Goal: Information Seeking & Learning: Learn about a topic

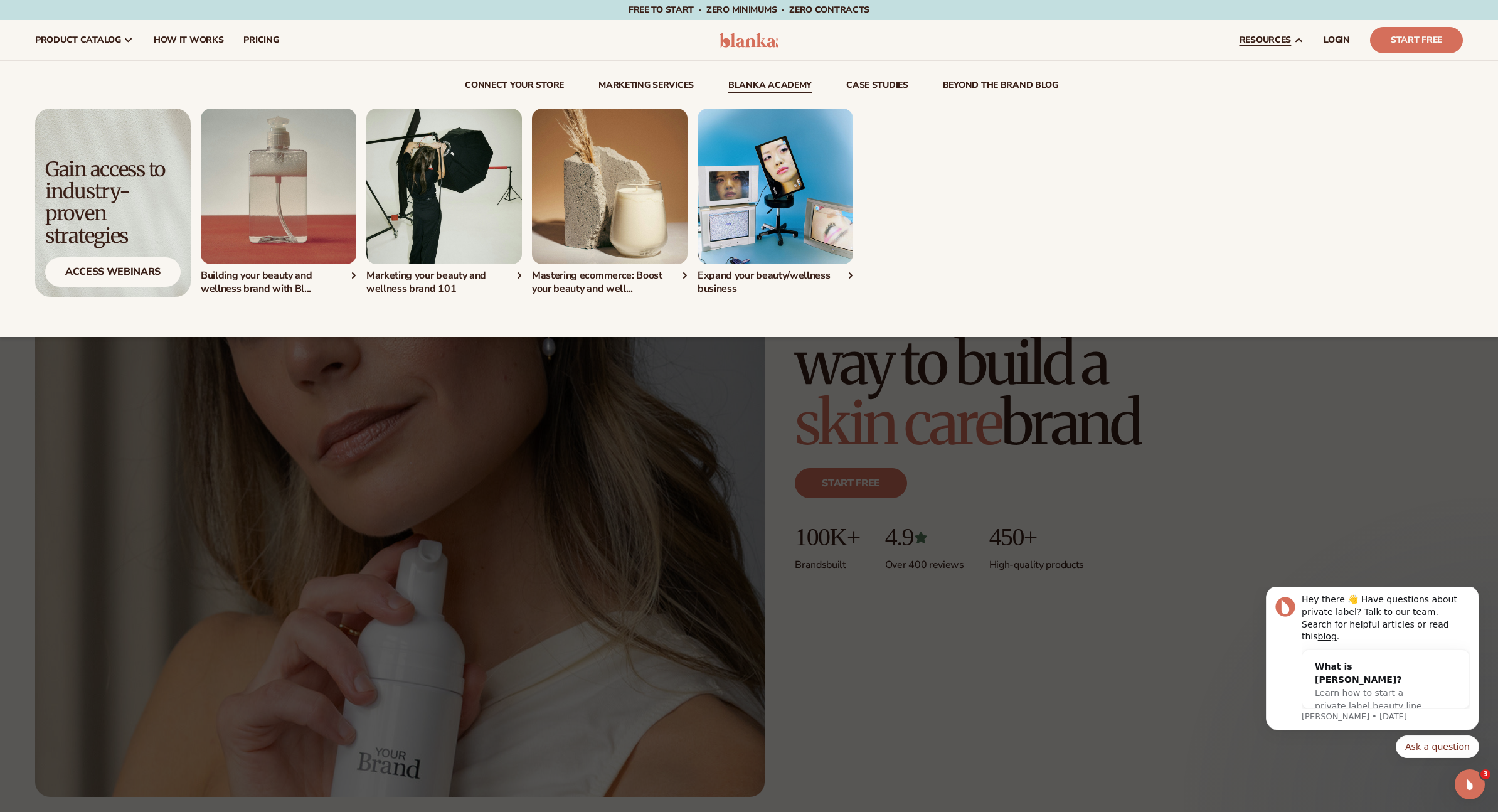
click at [799, 90] on link "Blanka Academy" at bounding box center [770, 87] width 84 height 13
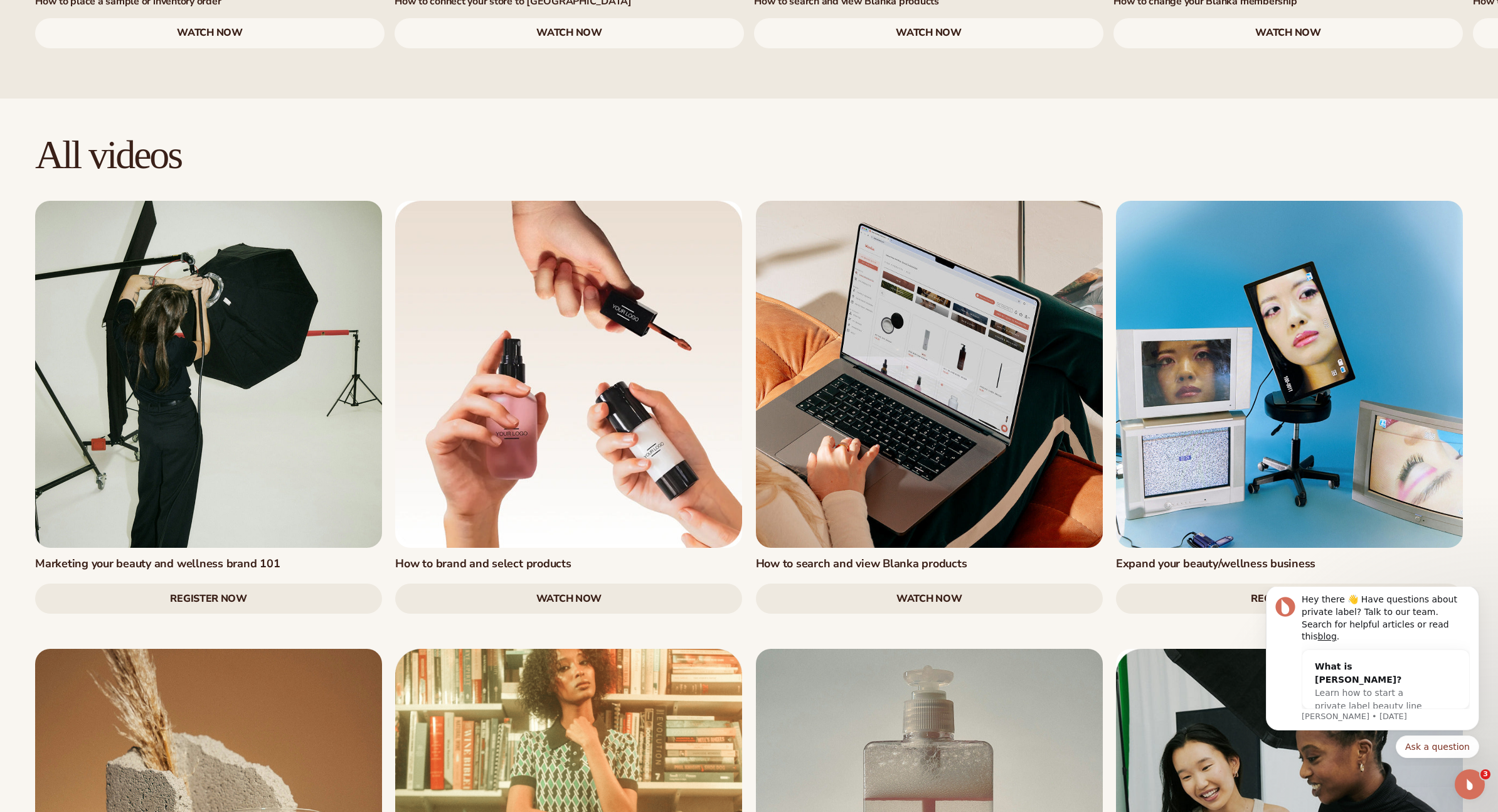
scroll to position [1508, 0]
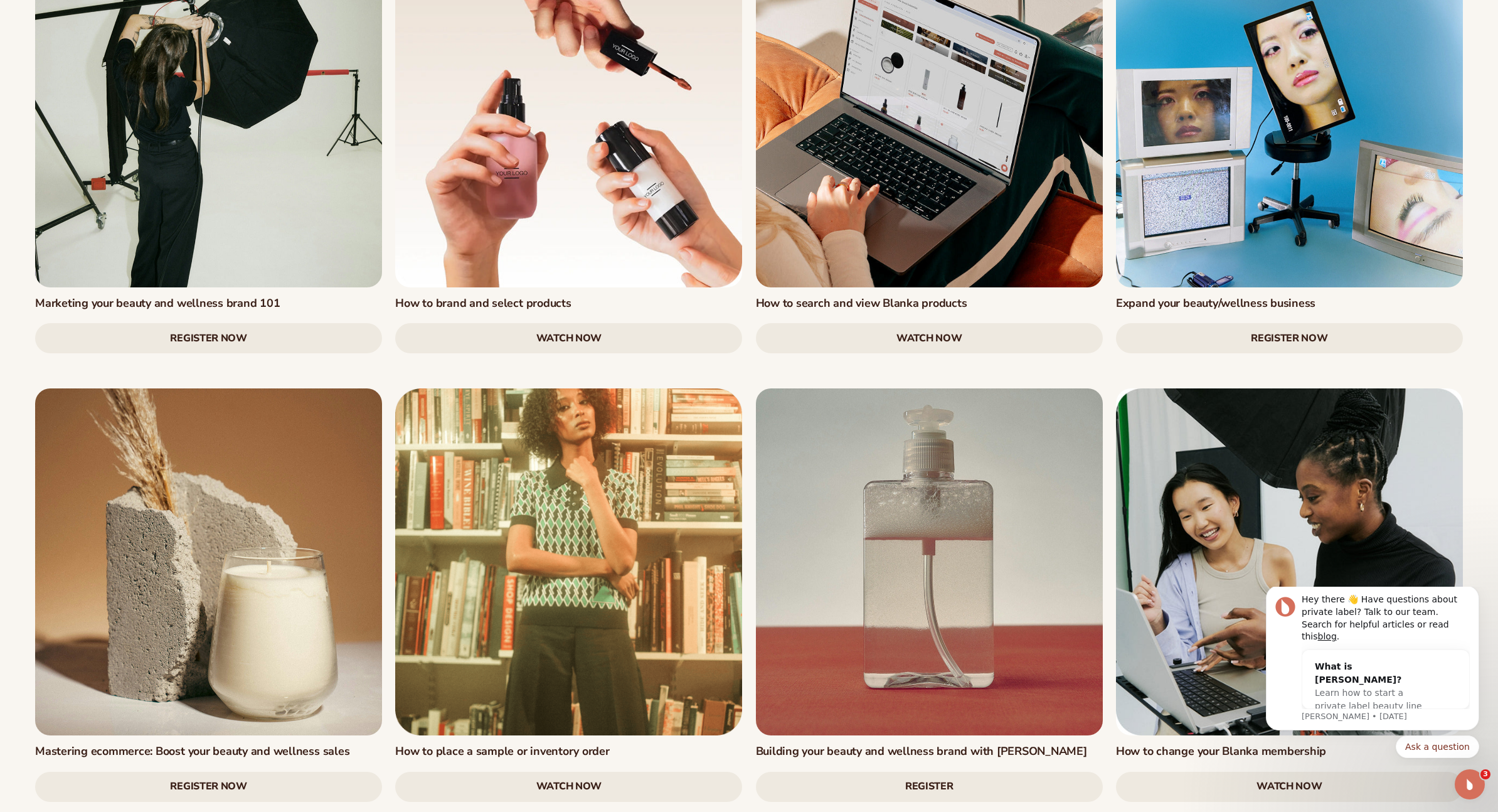
click at [619, 153] on link at bounding box center [569, 114] width 347 height 347
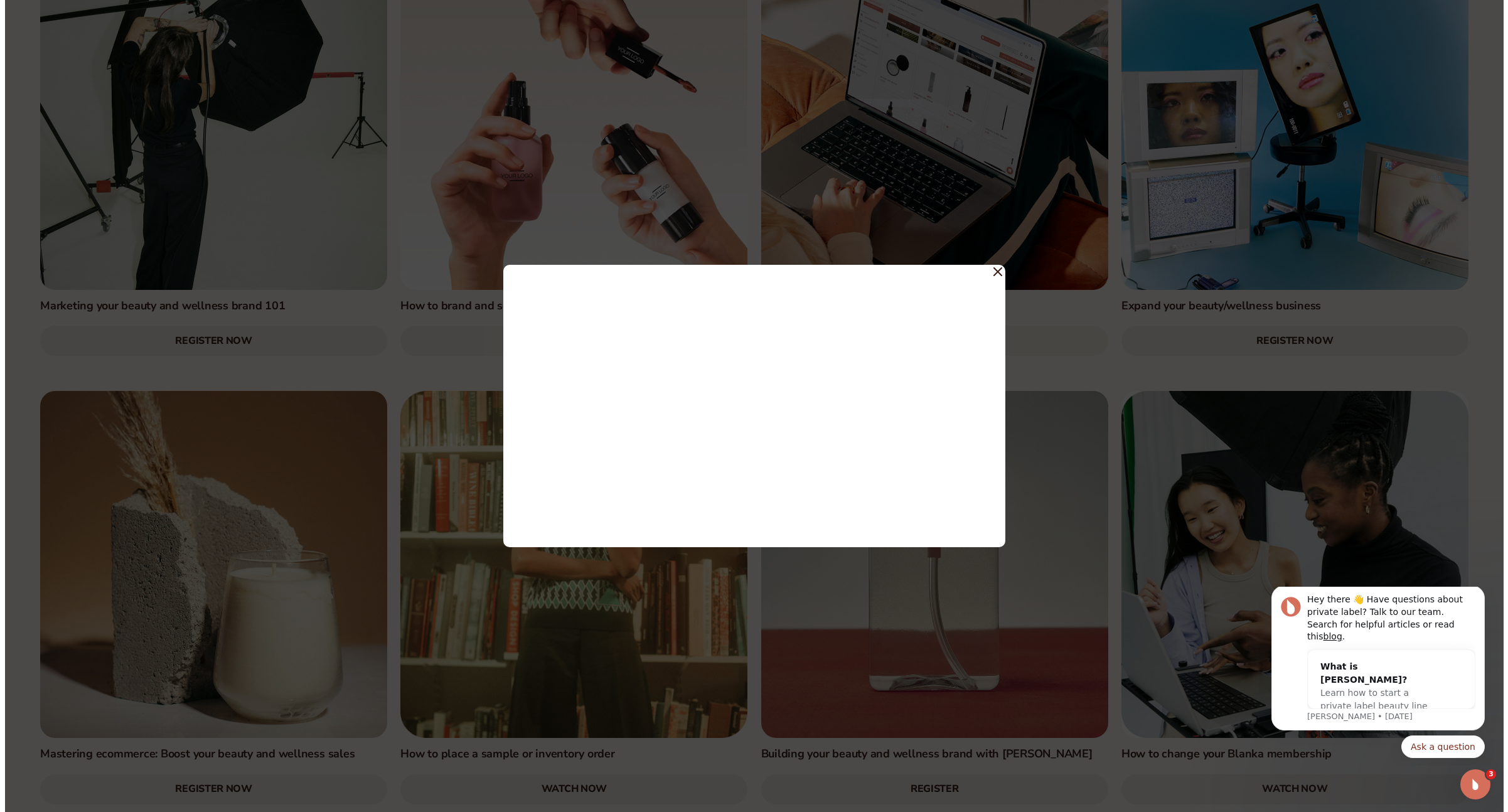
scroll to position [1517, 0]
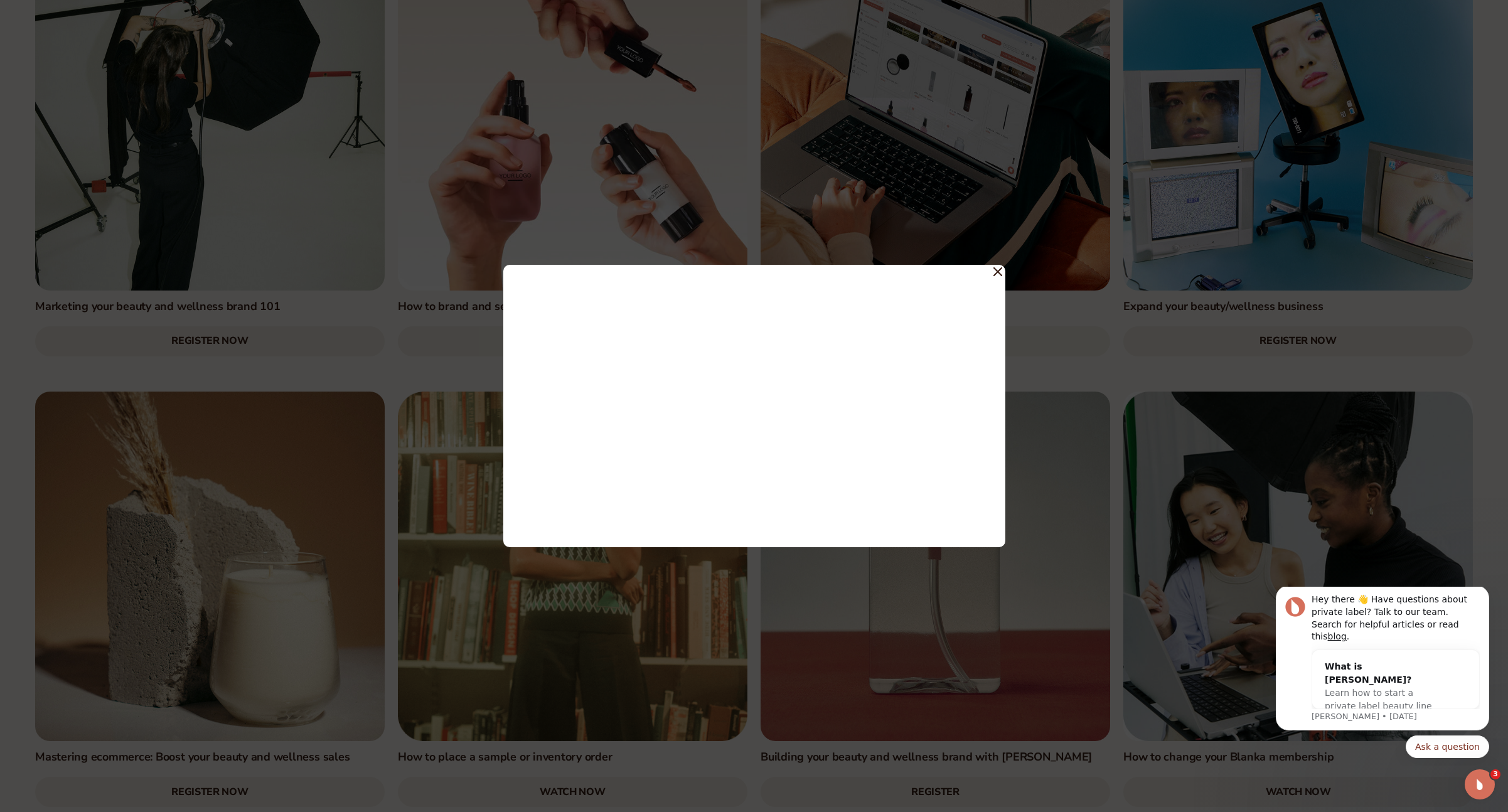
click at [997, 271] on icon at bounding box center [998, 271] width 9 height 9
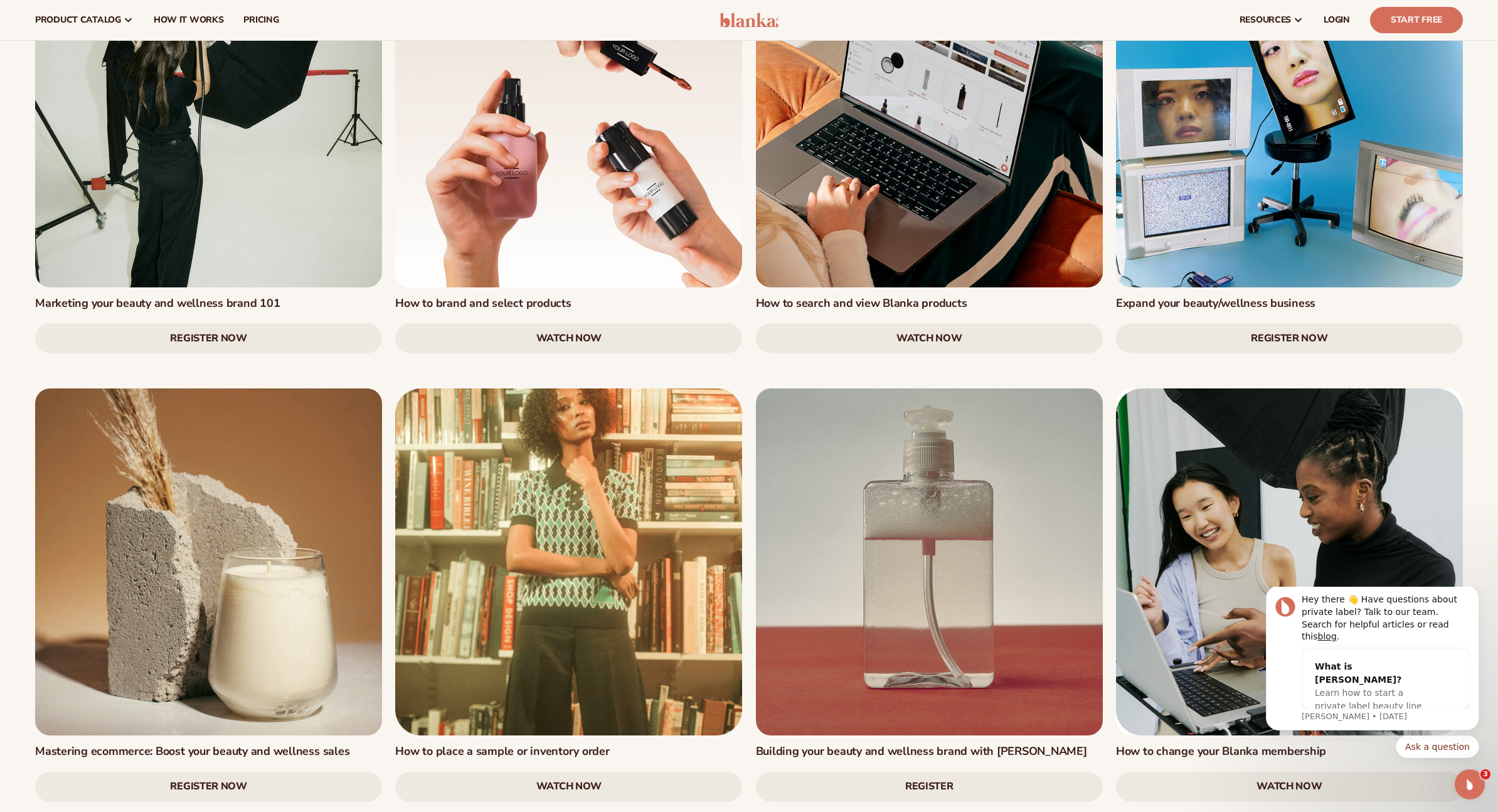
click at [963, 147] on link at bounding box center [929, 114] width 347 height 347
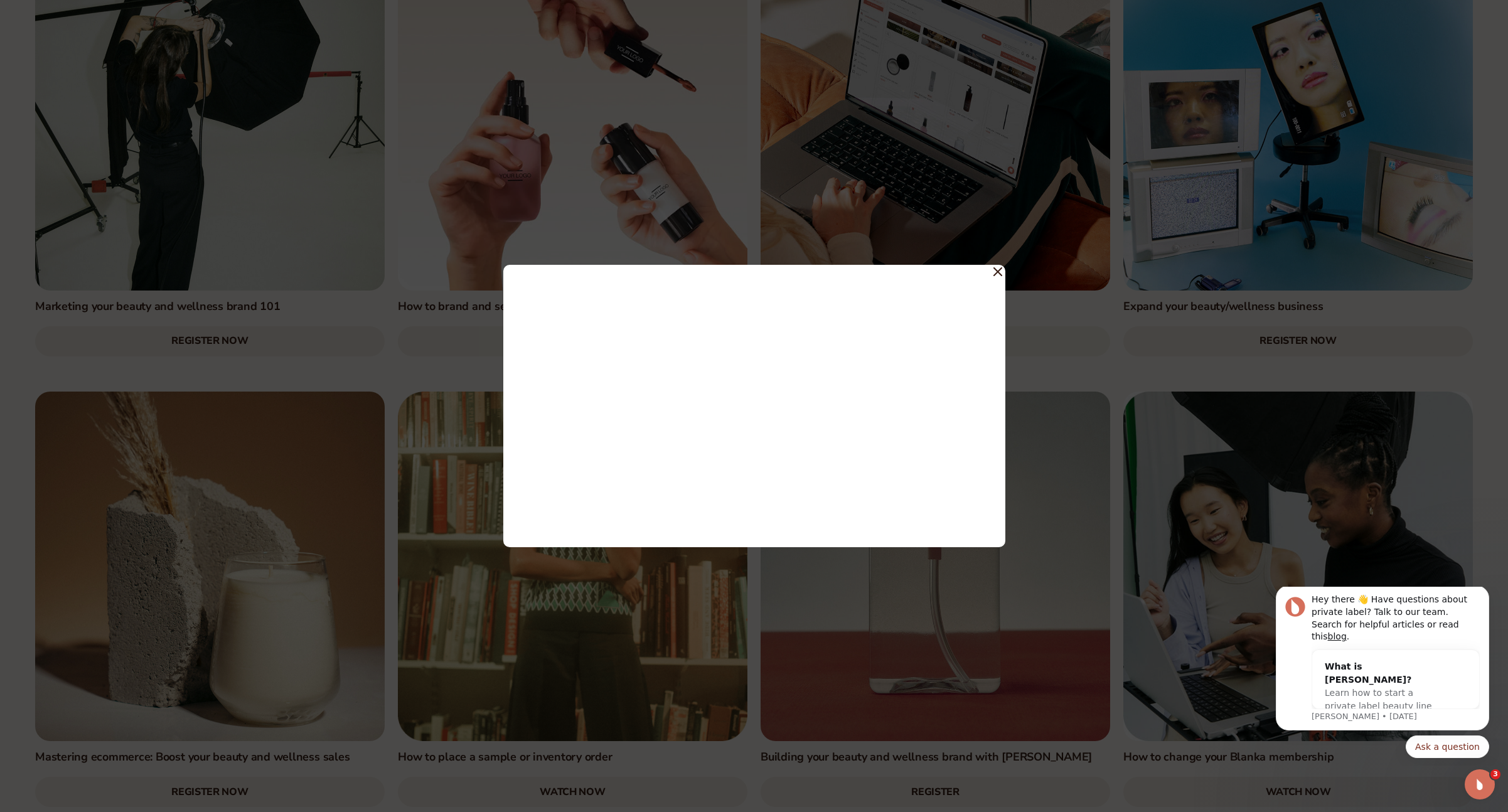
click at [998, 271] on icon at bounding box center [998, 271] width 7 height 7
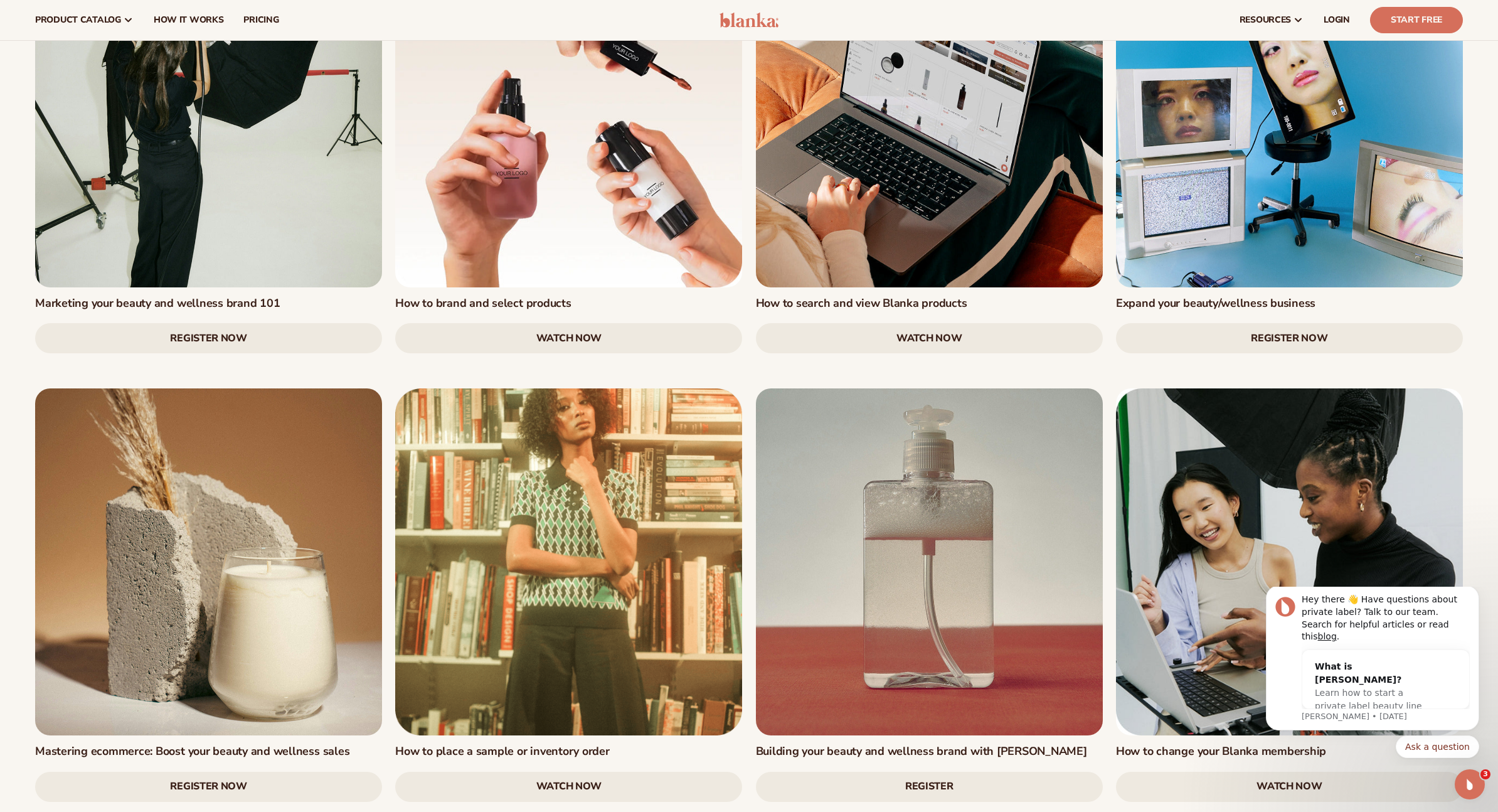
scroll to position [1622, 0]
